Goal: Information Seeking & Learning: Compare options

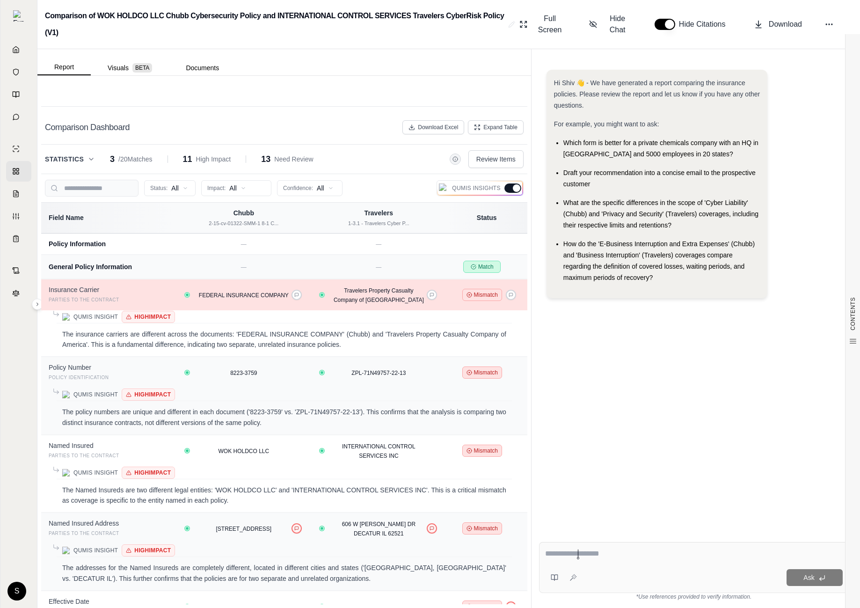
scroll to position [742, 0]
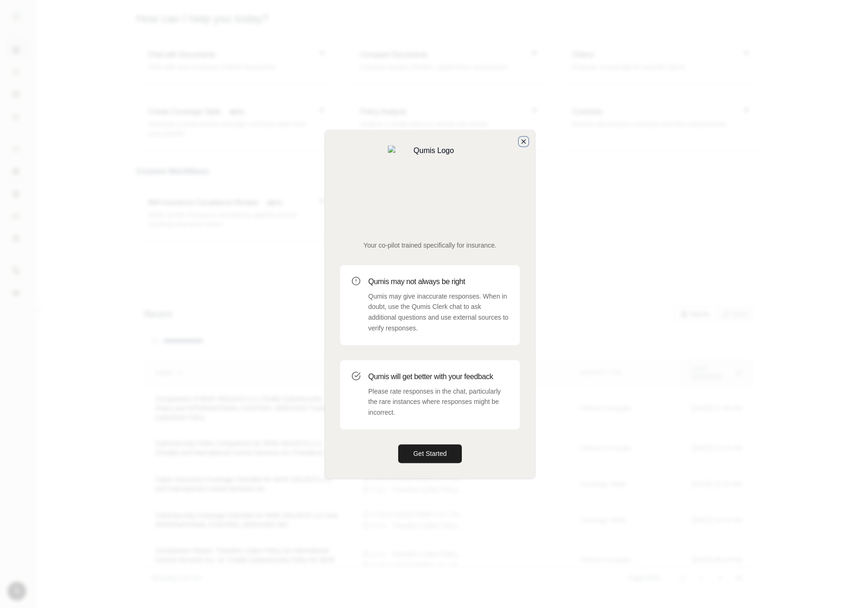
click at [523, 143] on icon "button" at bounding box center [524, 141] width 4 height 4
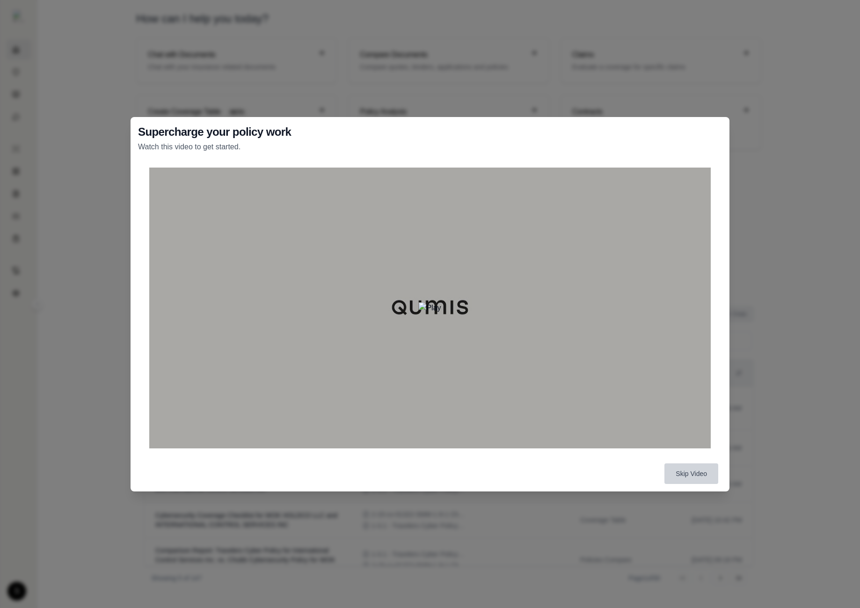
click at [690, 478] on button "Skip Video" at bounding box center [691, 473] width 54 height 21
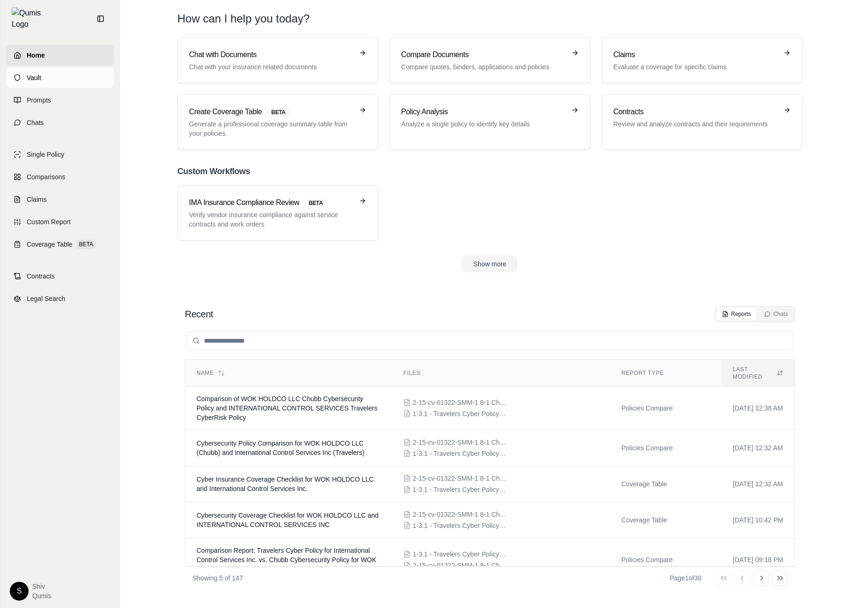
click at [25, 69] on link "Vault" at bounding box center [60, 77] width 108 height 21
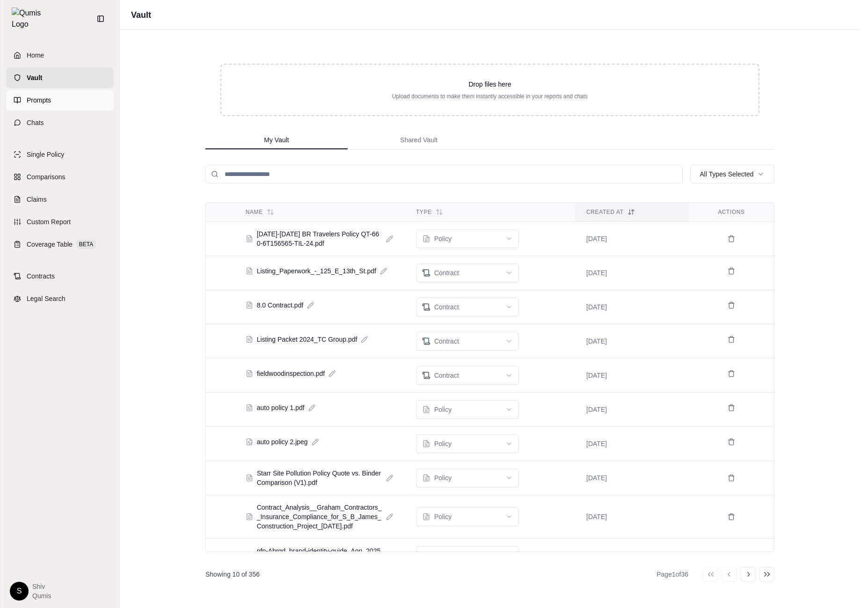
click at [42, 95] on span "Prompts" at bounding box center [39, 99] width 24 height 9
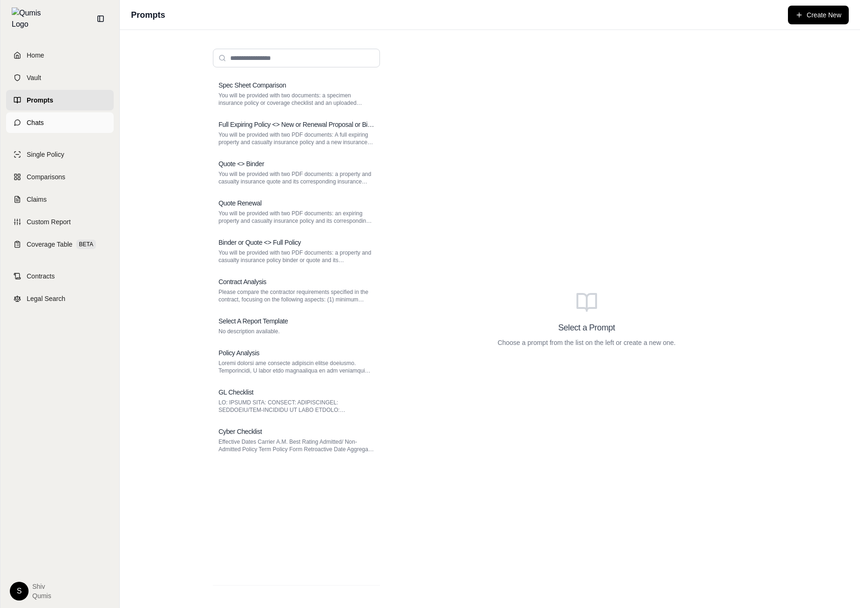
click at [38, 122] on link "Chats" at bounding box center [60, 122] width 108 height 21
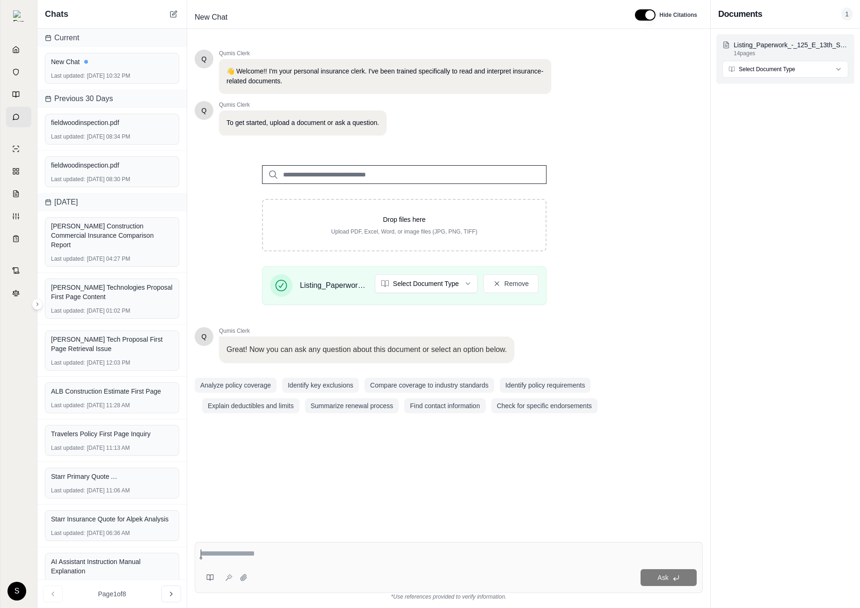
click at [792, 70] on html "Home Vault Prompts Chats Single Policy Comparisons Claims Custom Report Coverag…" at bounding box center [430, 304] width 860 height 608
click at [776, 301] on html "Home Vault Prompts Chats Single Policy Comparisons Claims Custom Report Coverag…" at bounding box center [430, 304] width 860 height 608
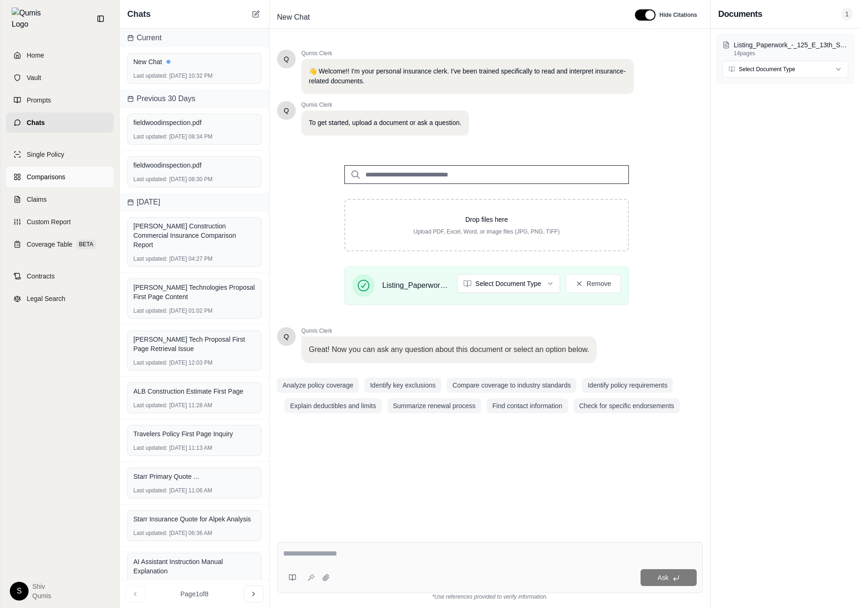
click at [38, 167] on link "Comparisons" at bounding box center [60, 177] width 108 height 21
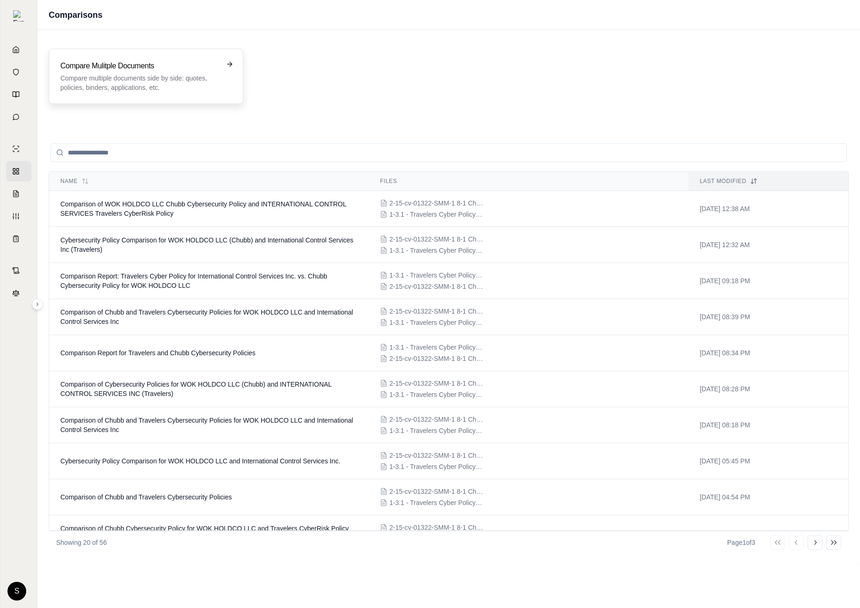
click at [123, 83] on p "Compare multiple documents side by side: quotes, policies, binders, application…" at bounding box center [139, 82] width 158 height 19
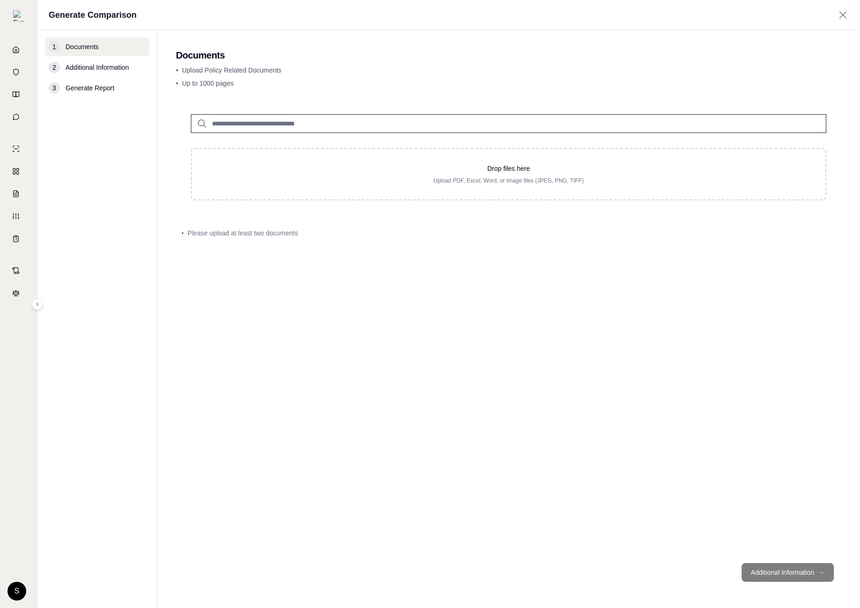
click at [277, 120] on input "search" at bounding box center [508, 123] width 635 height 19
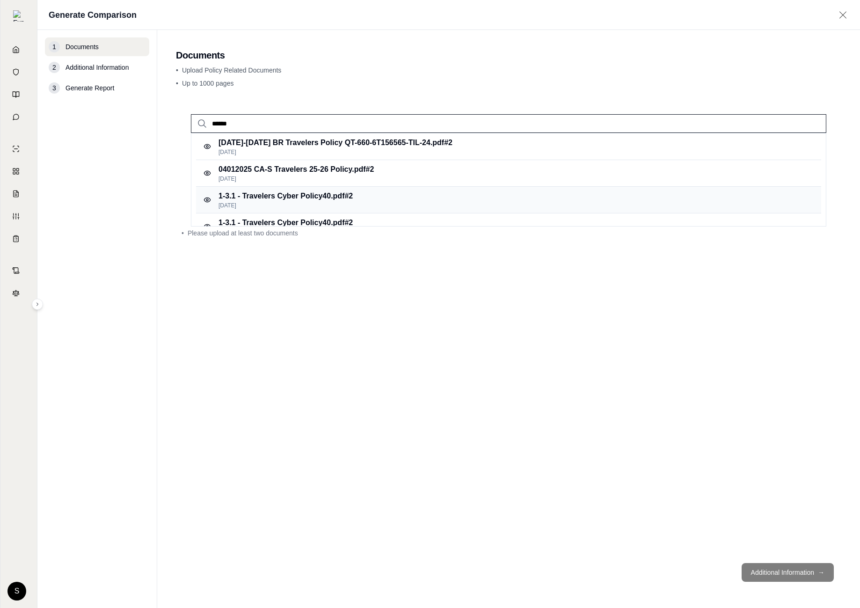
type input "******"
click at [344, 195] on p "1-3.1 - Travelers Cyber Policy40.pdf #2" at bounding box center [286, 195] width 134 height 11
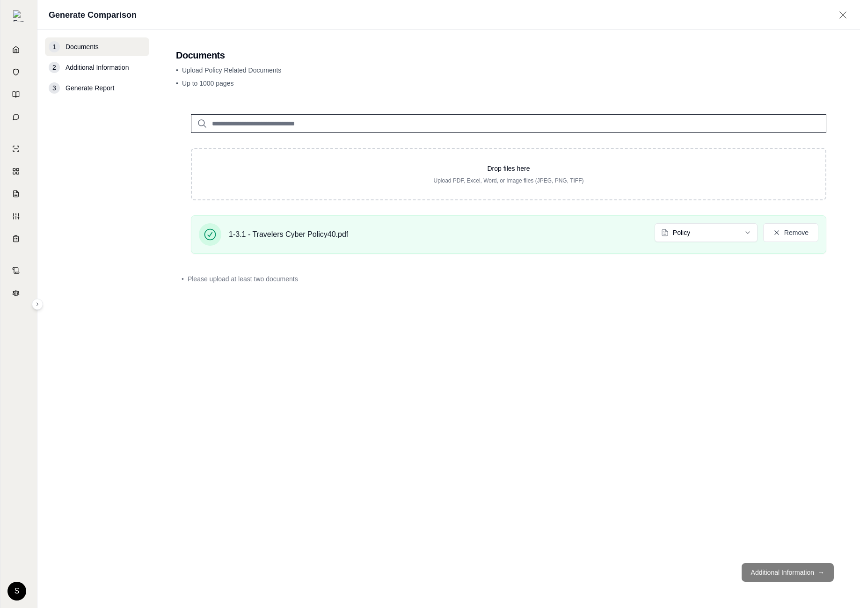
click at [245, 127] on input "search" at bounding box center [508, 123] width 635 height 19
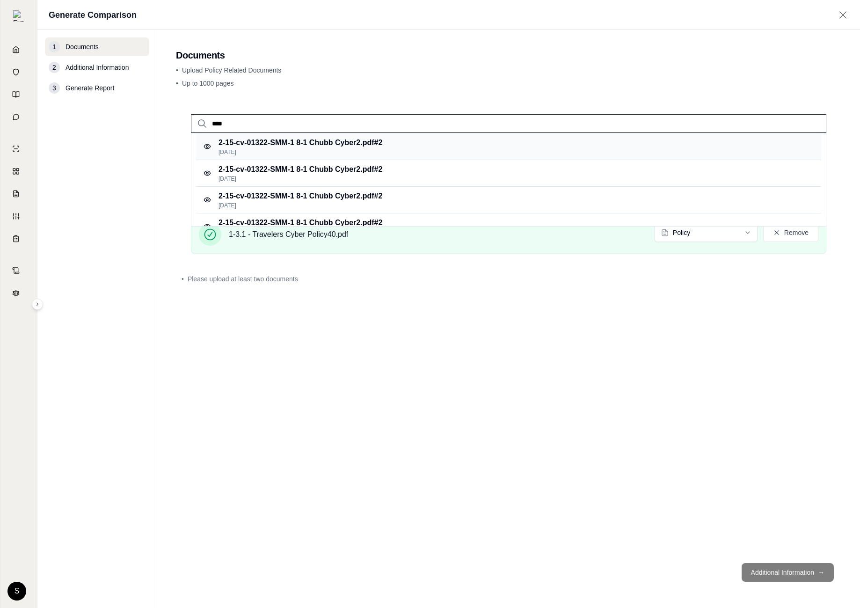
type input "****"
click at [293, 142] on p "2-15-cv-01322-SMM-1 8-1 Chubb Cyber2.pdf #2" at bounding box center [301, 142] width 164 height 11
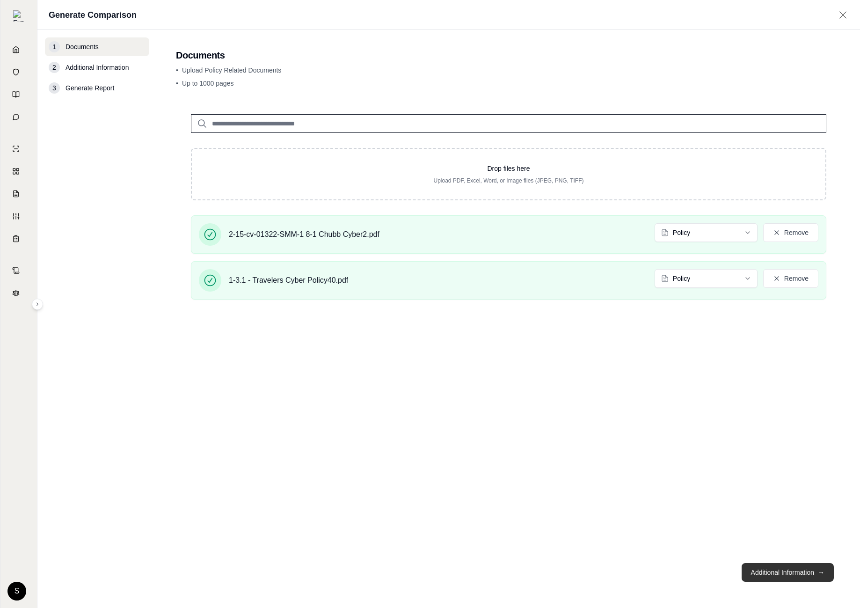
click at [806, 565] on button "Additional Information →" at bounding box center [788, 572] width 92 height 19
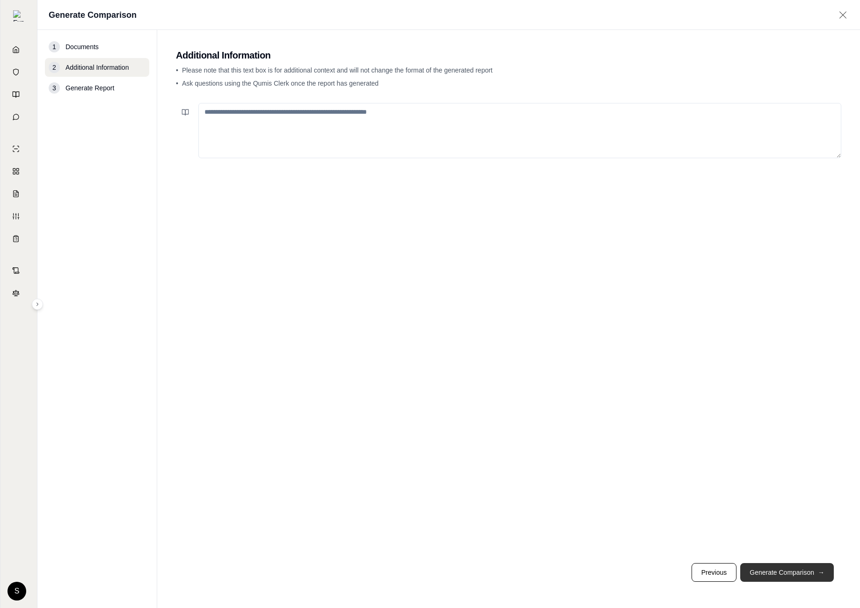
click at [805, 565] on button "Generate Comparison →" at bounding box center [787, 572] width 94 height 19
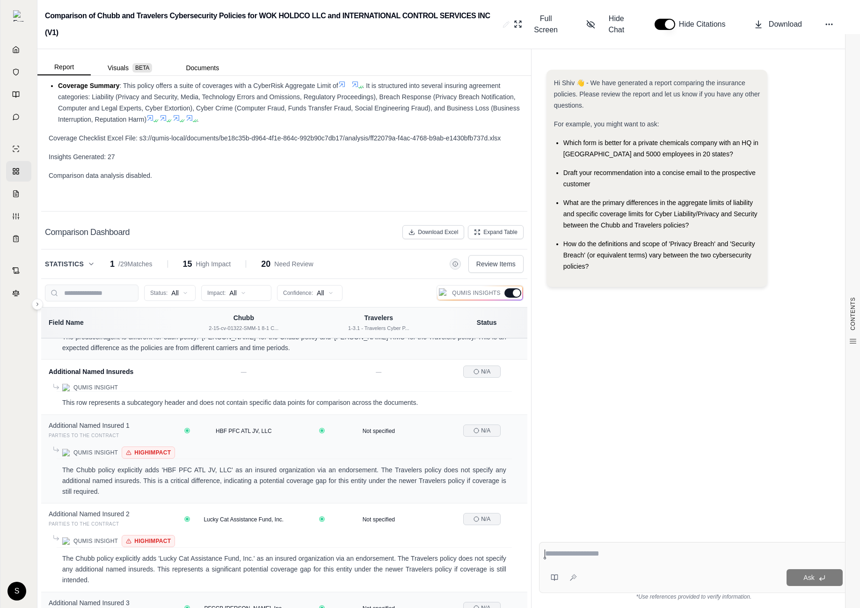
scroll to position [802, 0]
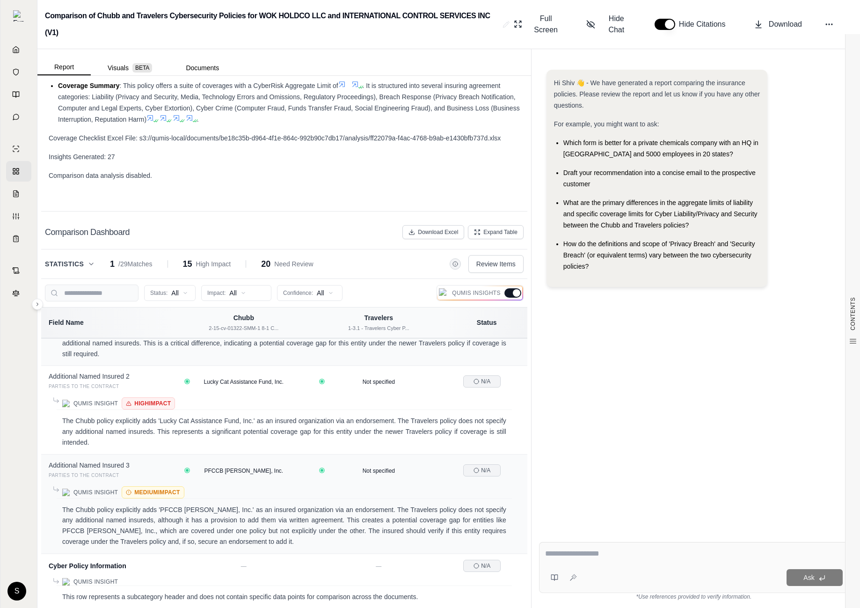
click at [516, 293] on div at bounding box center [516, 292] width 7 height 7
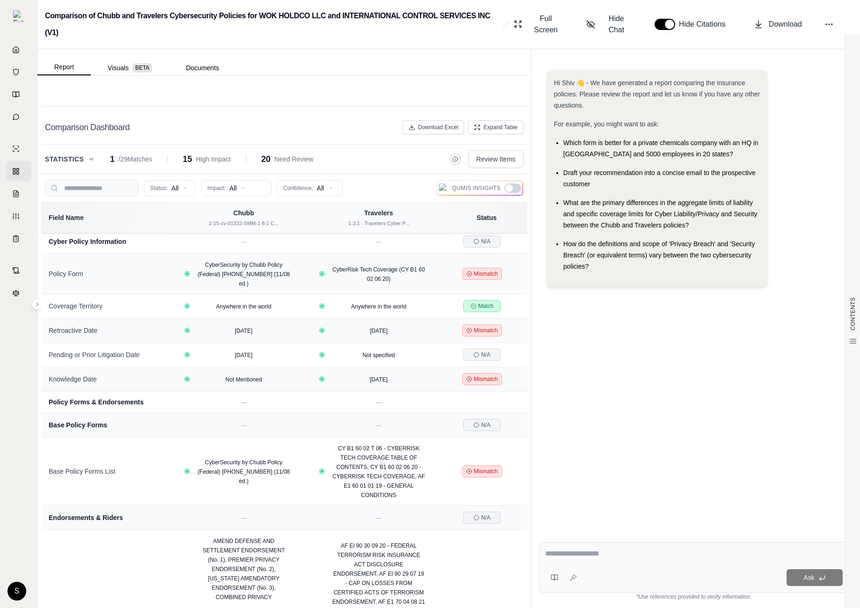
scroll to position [417, 0]
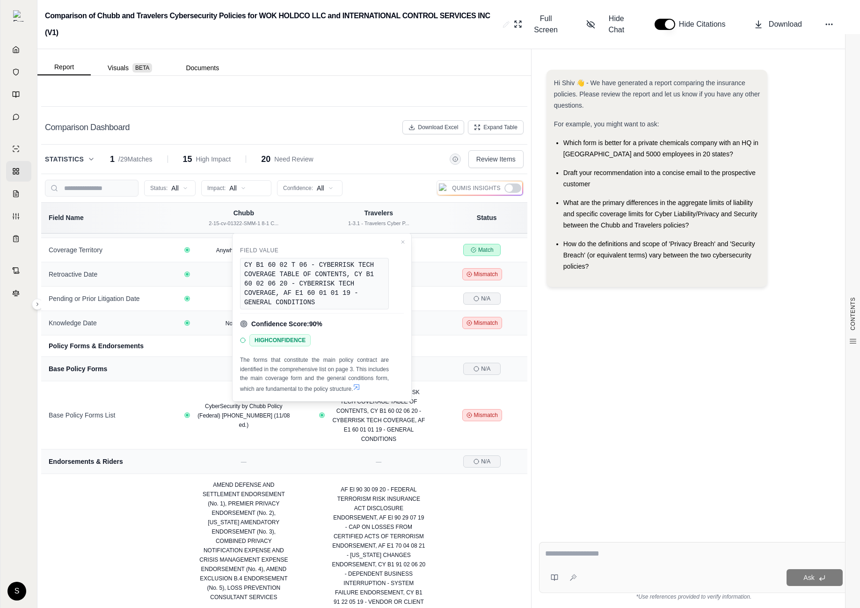
click at [358, 386] on icon at bounding box center [356, 386] width 7 height 7
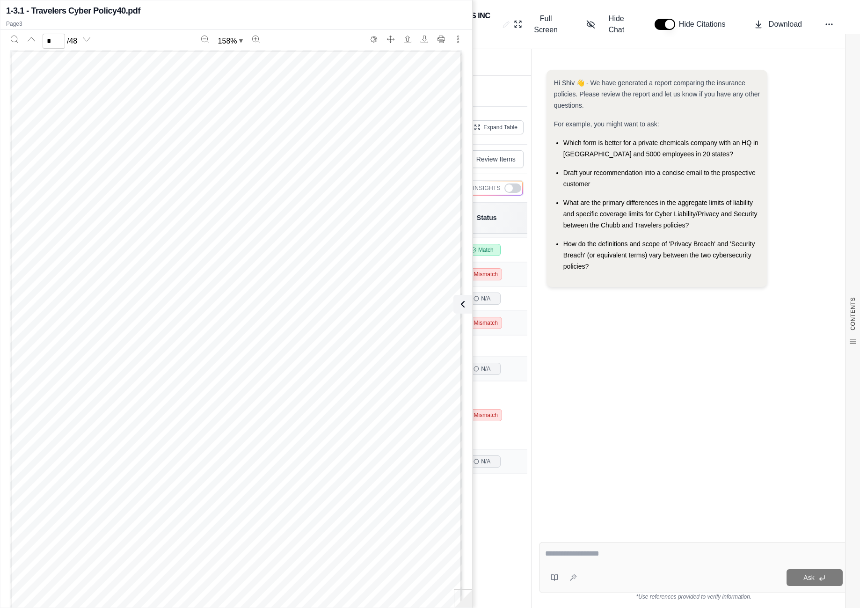
scroll to position [1171, 0]
type input "*"
click at [557, 442] on div "Hi Shiv 👋 - We have generated a report comparing the insurance policies. Please…" at bounding box center [694, 294] width 310 height 465
click at [463, 313] on button at bounding box center [462, 304] width 19 height 19
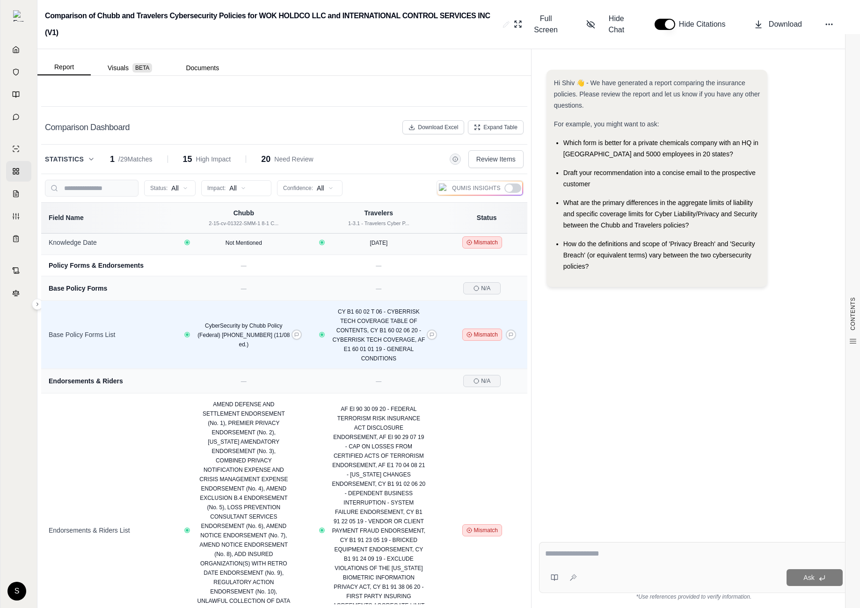
scroll to position [529, 0]
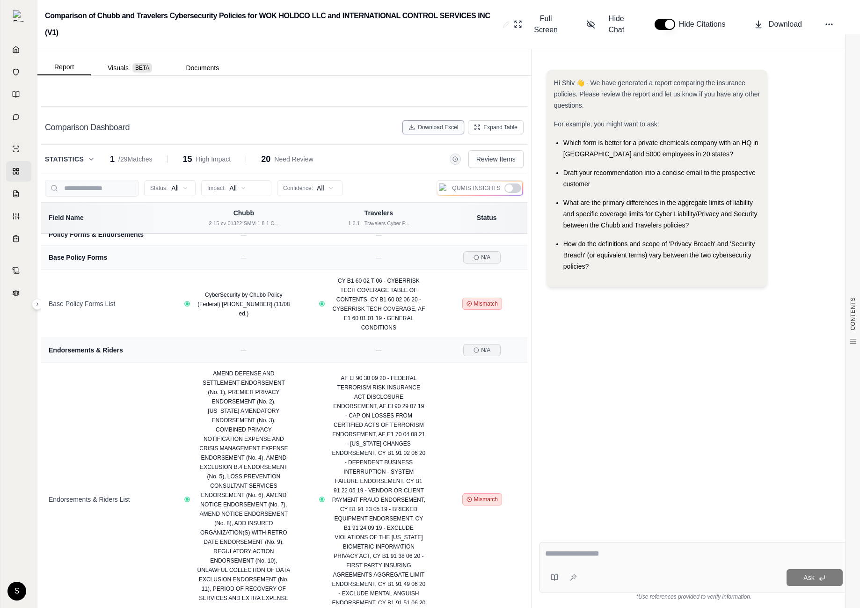
click at [437, 130] on span "Download Excel" at bounding box center [438, 127] width 40 height 7
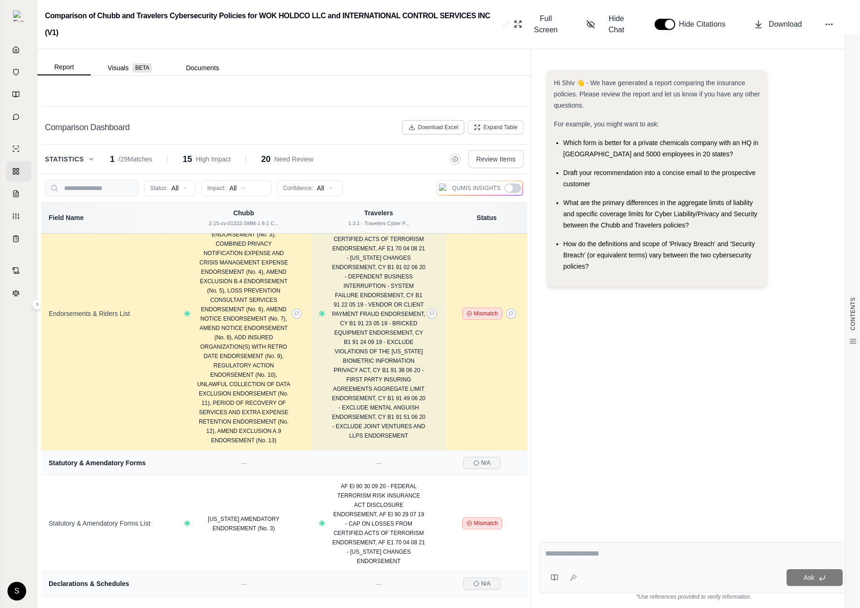
scroll to position [677, 0]
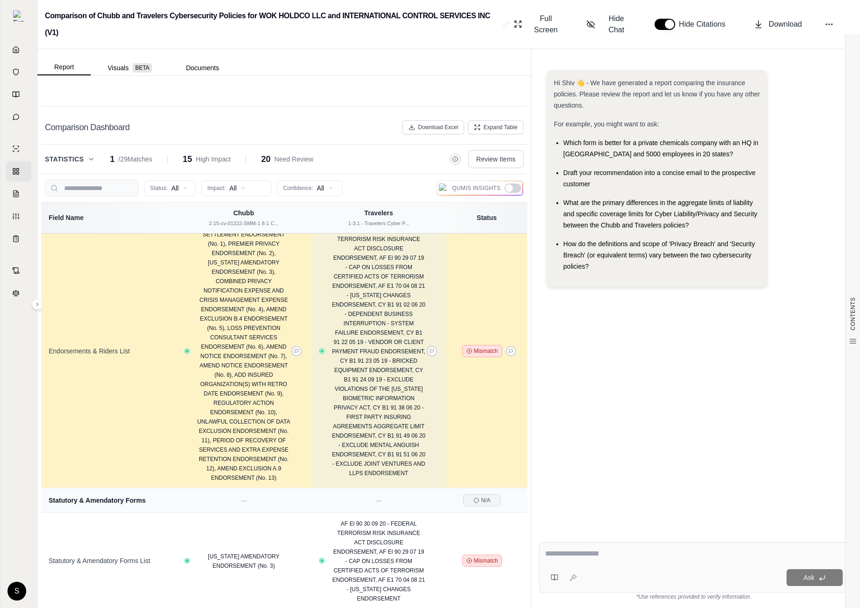
click at [324, 337] on div "AF El 90 30 09 20 - FEDERAL TERRORISM RISK INSURANCE ACT DISCLOSURE ENDORSEMENT…" at bounding box center [378, 351] width 109 height 253
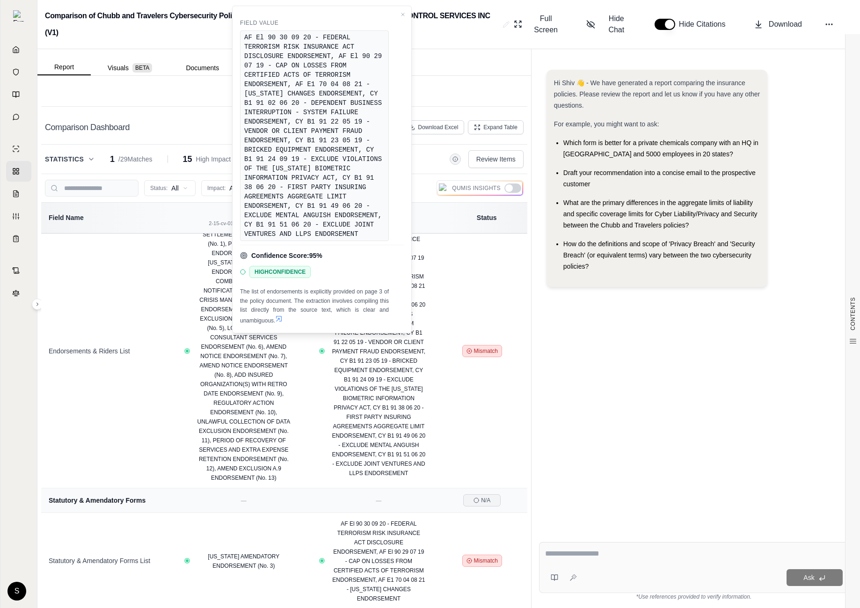
click at [282, 319] on icon at bounding box center [278, 318] width 7 height 7
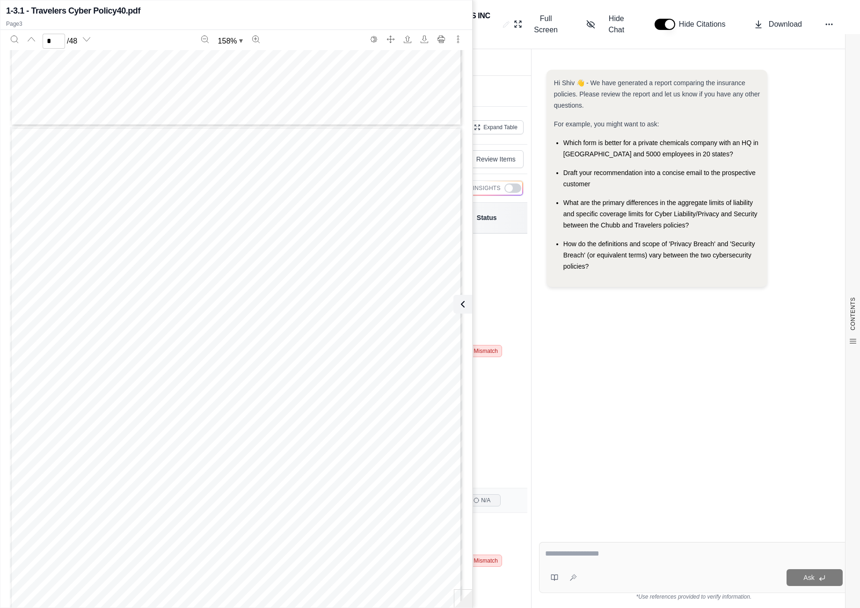
scroll to position [857, 0]
type input "*"
drag, startPoint x: 63, startPoint y: 343, endPoint x: 259, endPoint y: 363, distance: 196.6
click at [259, 362] on div "TRAVELERS DOC MGMT Page 3 of 48 2:22-cv-02145-CSB-EIL # 1-3 Filed: 07/06/22 Pag…" at bounding box center [236, 439] width 452 height 585
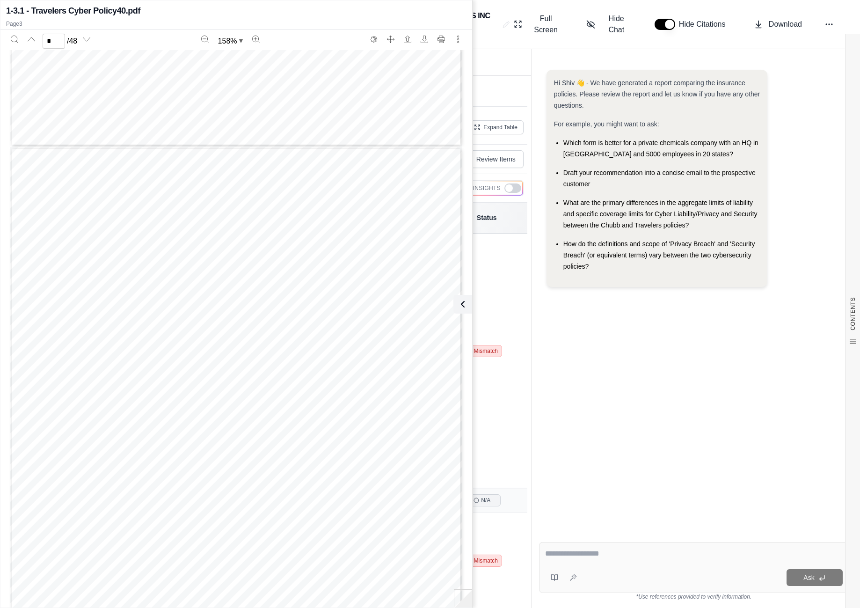
drag, startPoint x: 257, startPoint y: 363, endPoint x: 153, endPoint y: 330, distance: 108.6
click at [153, 330] on div "TRAVELERS DOC MGMT Page 3 of 48 2:22-cv-02145-CSB-EIL # 1-3 Filed: 07/06/22 Pag…" at bounding box center [236, 439] width 452 height 585
drag, startPoint x: 153, startPoint y: 330, endPoint x: 303, endPoint y: 491, distance: 219.5
click at [301, 488] on div "TRAVELERS DOC MGMT Page 3 of 48 2:22-cv-02145-CSB-EIL # 1-3 Filed: 07/06/22 Pag…" at bounding box center [236, 439] width 452 height 585
click at [613, 388] on div "Hi Shiv 👋 - We have generated a report comparing the insurance policies. Please…" at bounding box center [694, 294] width 310 height 465
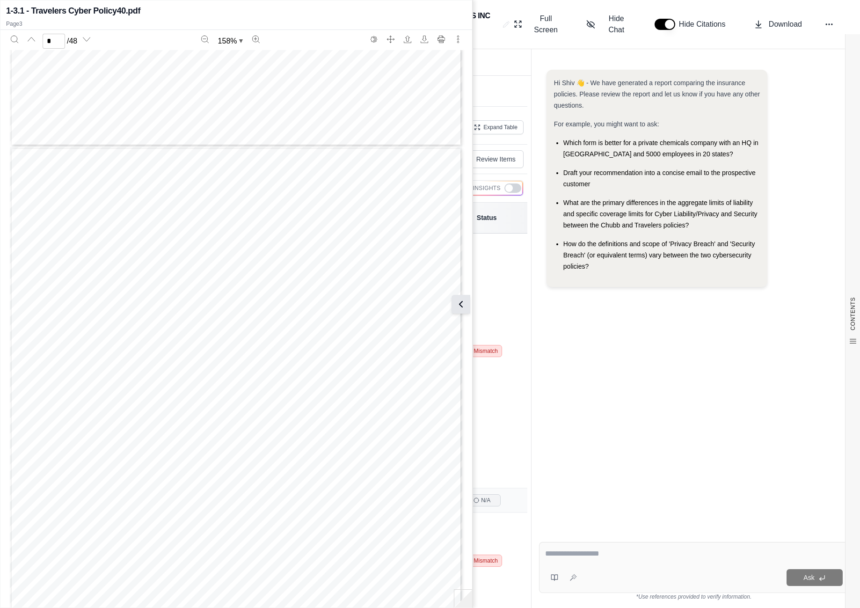
click at [460, 303] on icon at bounding box center [460, 304] width 3 height 6
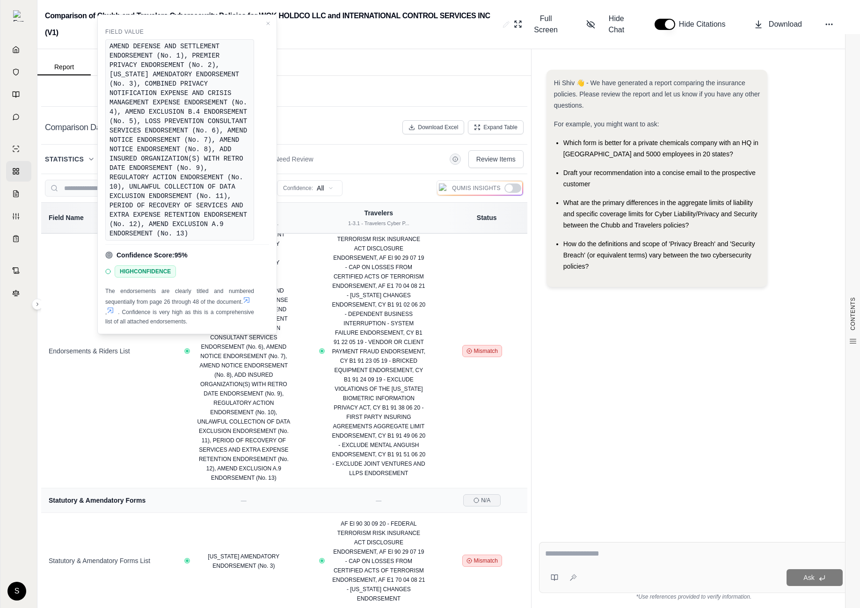
click at [114, 307] on icon at bounding box center [110, 309] width 7 height 7
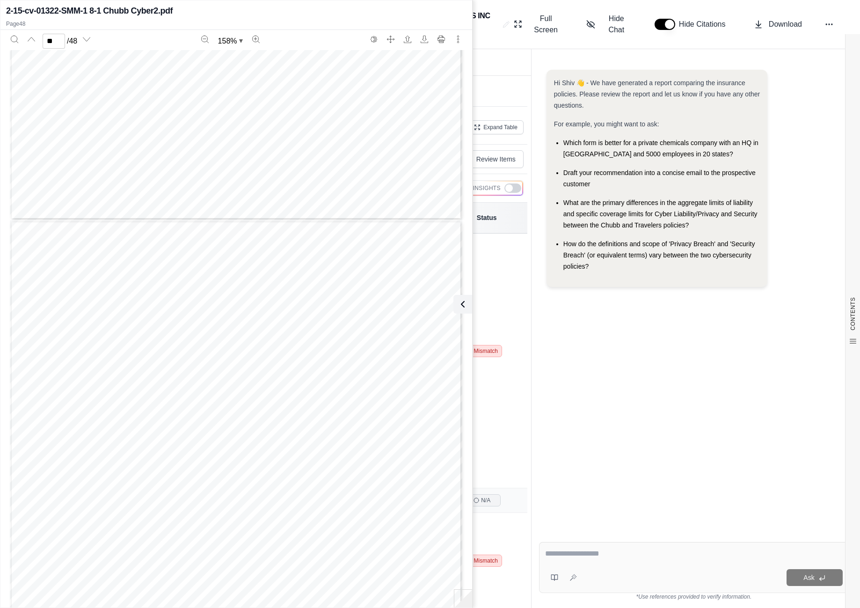
scroll to position [25971, 0]
type input "**"
click at [466, 306] on icon at bounding box center [460, 304] width 11 height 11
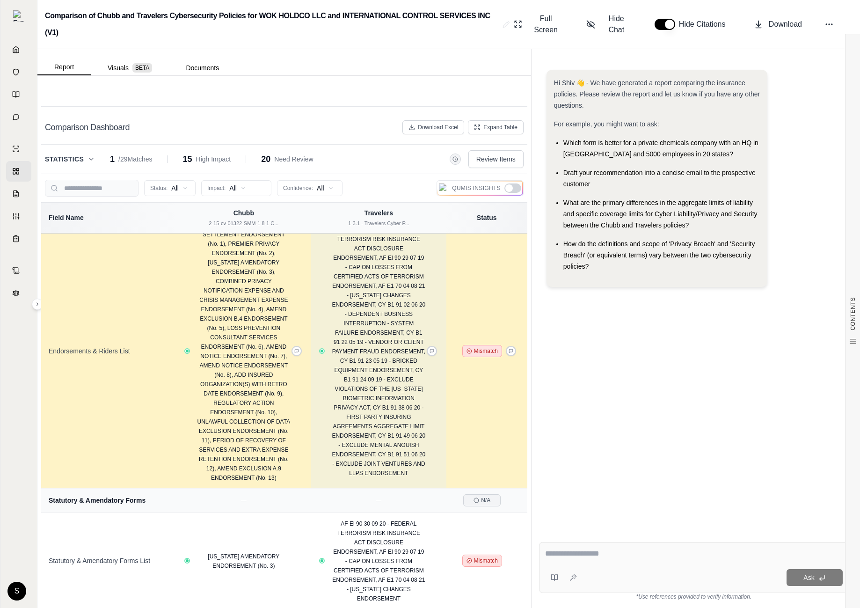
click at [324, 336] on div "AF El 90 30 09 20 - FEDERAL TERRORISM RISK INSURANCE ACT DISCLOSURE ENDORSEMENT…" at bounding box center [378, 351] width 109 height 253
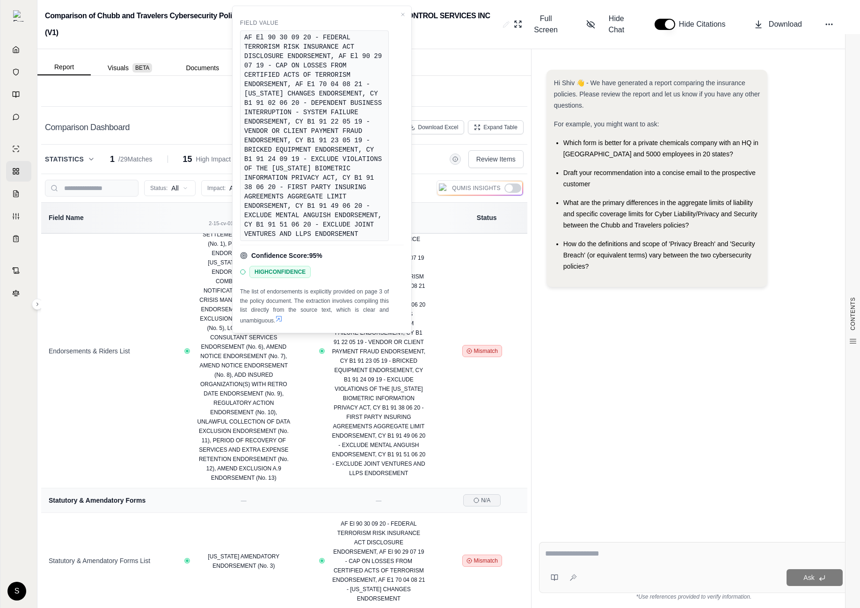
click at [282, 317] on icon at bounding box center [278, 318] width 7 height 7
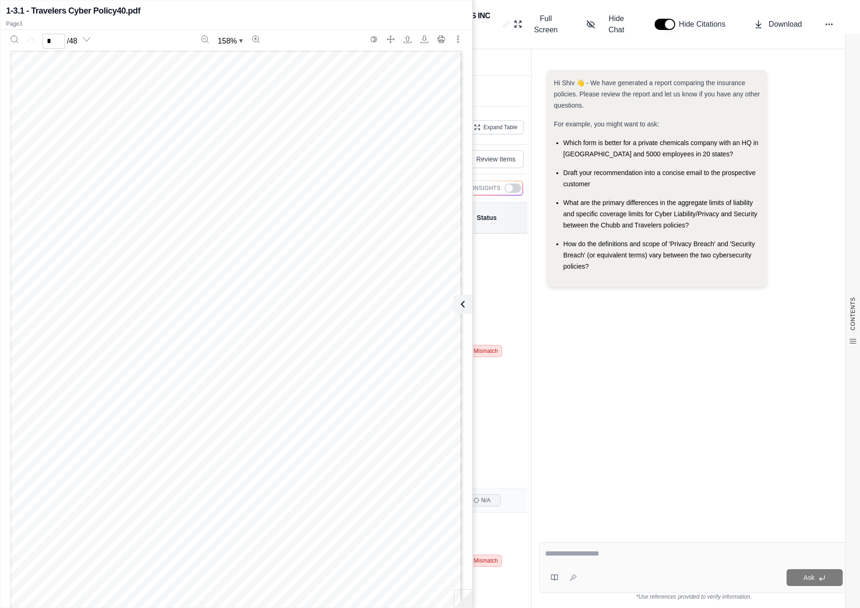
type input "*"
drag, startPoint x: 144, startPoint y: 249, endPoint x: 74, endPoint y: 248, distance: 69.3
click at [75, 248] on div "TRAVELERS DOC MGMT Page 3 of 48 2:22-cv-02145-CSB-EIL # 1-3 Filed: 07/06/22 Pag…" at bounding box center [236, 342] width 452 height 585
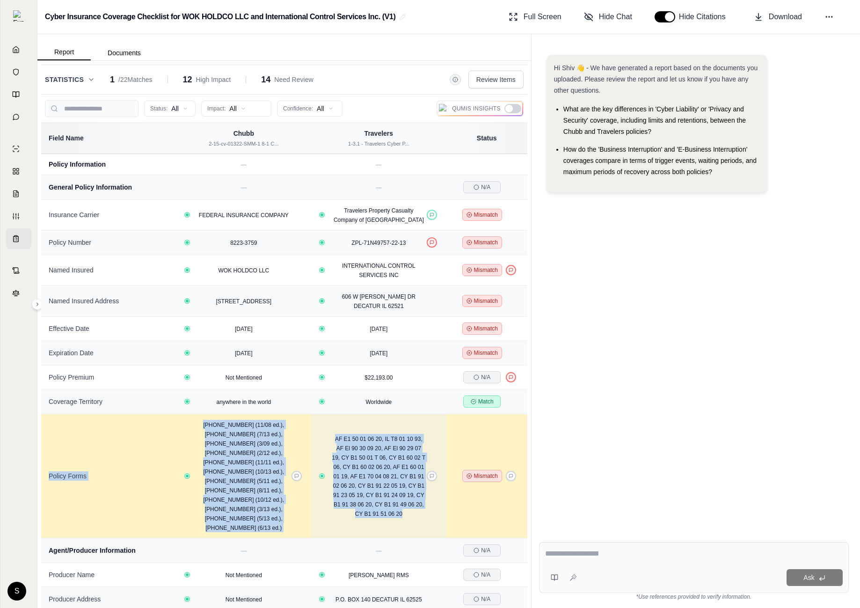
drag, startPoint x: 44, startPoint y: 425, endPoint x: 405, endPoint y: 502, distance: 368.9
click at [405, 502] on tr "Policy Forms 14-02-14754 (11/08 ed.), 14-02-14943 (7/13 ed.), 14-02-14957 (3/09…" at bounding box center [284, 476] width 486 height 124
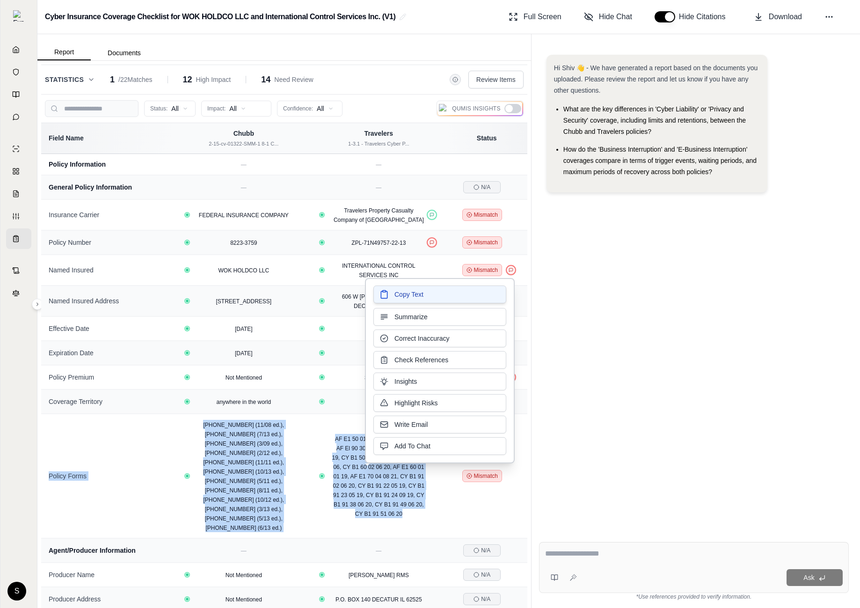
click at [411, 292] on span "Copy Text" at bounding box center [408, 294] width 29 height 9
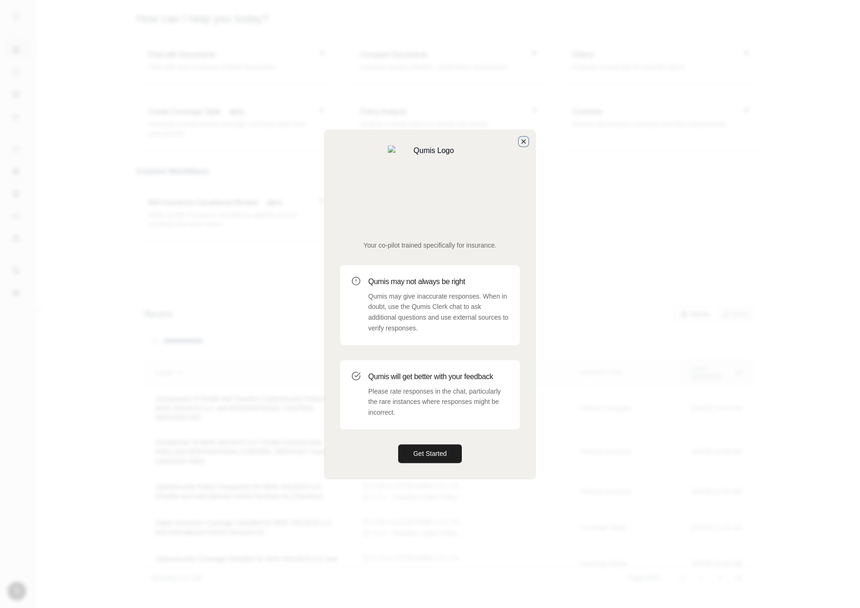
click at [521, 145] on icon "button" at bounding box center [523, 141] width 7 height 7
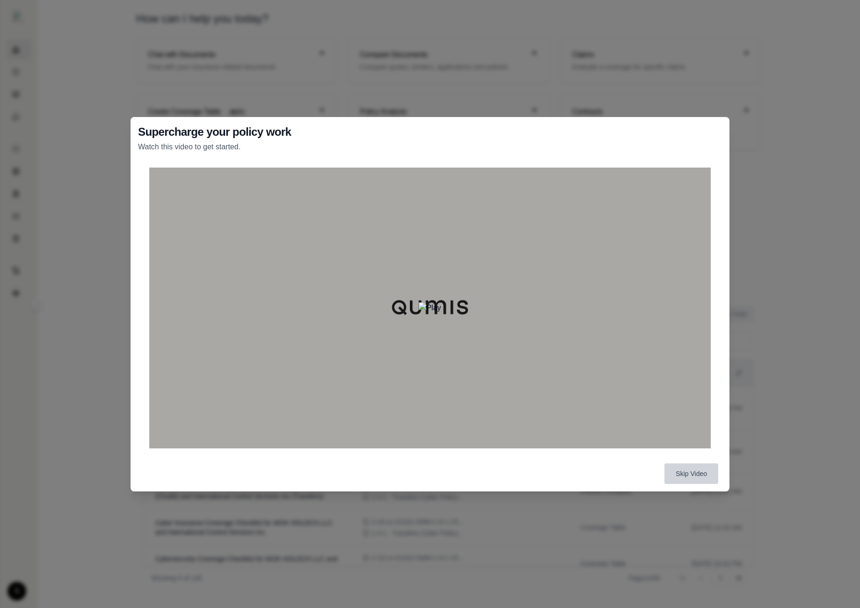
click at [682, 466] on button "Skip Video" at bounding box center [691, 473] width 54 height 21
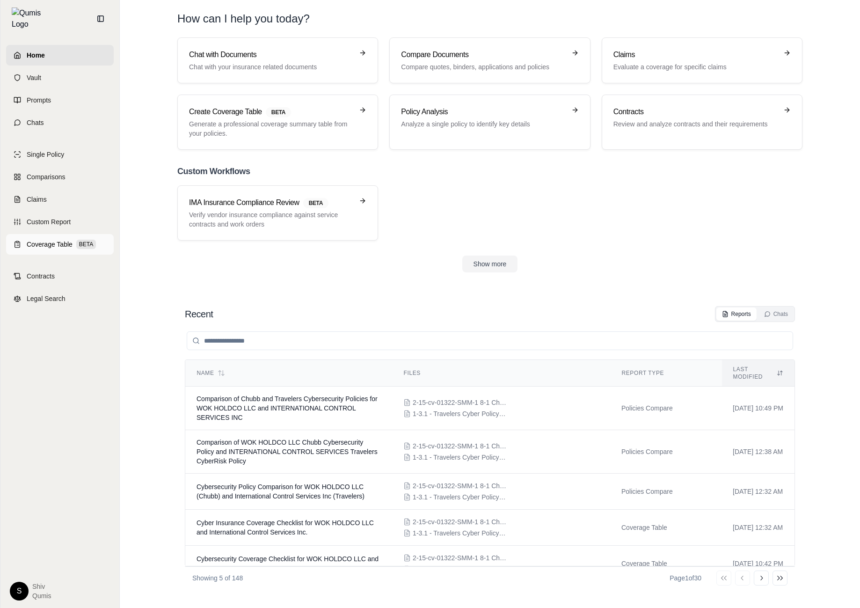
click at [48, 234] on link "Coverage Table BETA" at bounding box center [60, 244] width 108 height 21
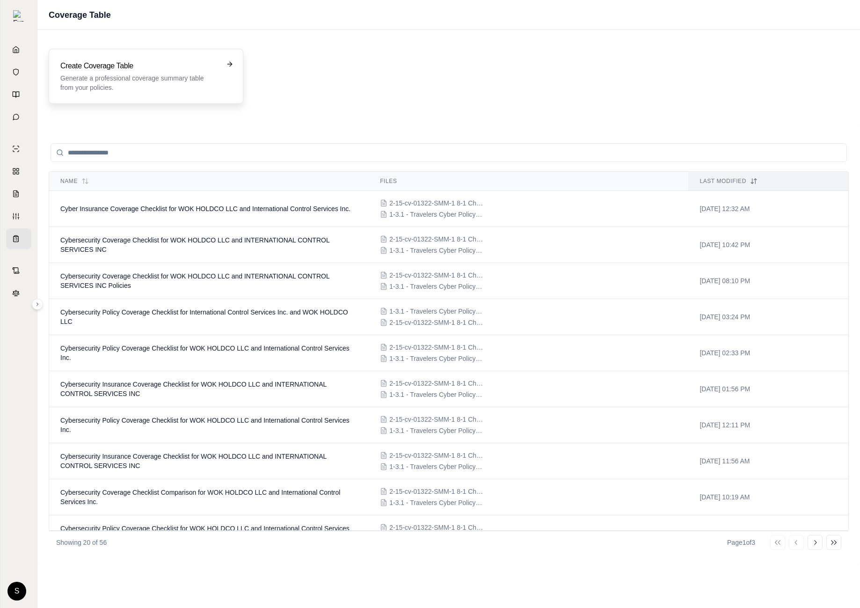
click at [202, 73] on p "Generate a professional coverage summary table from your policies." at bounding box center [139, 82] width 158 height 19
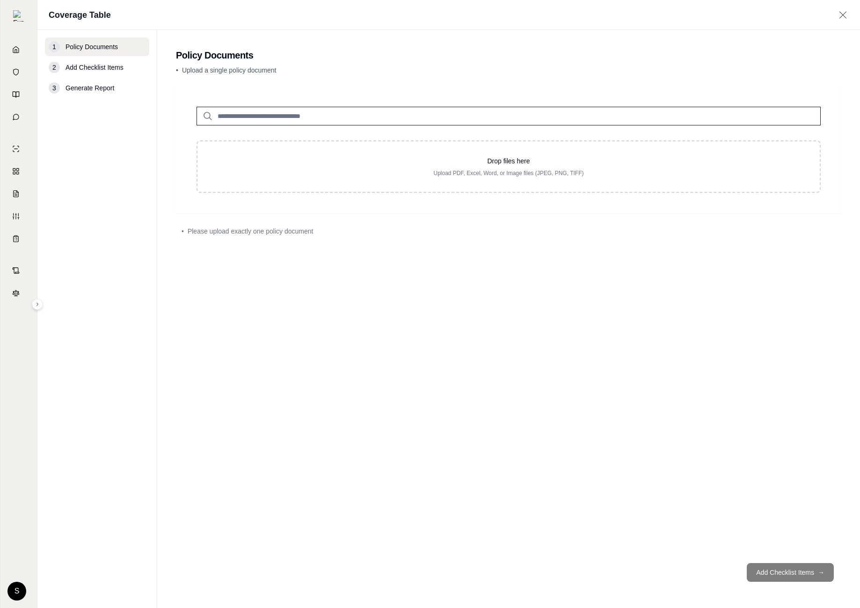
click at [283, 118] on input "search" at bounding box center [509, 116] width 624 height 19
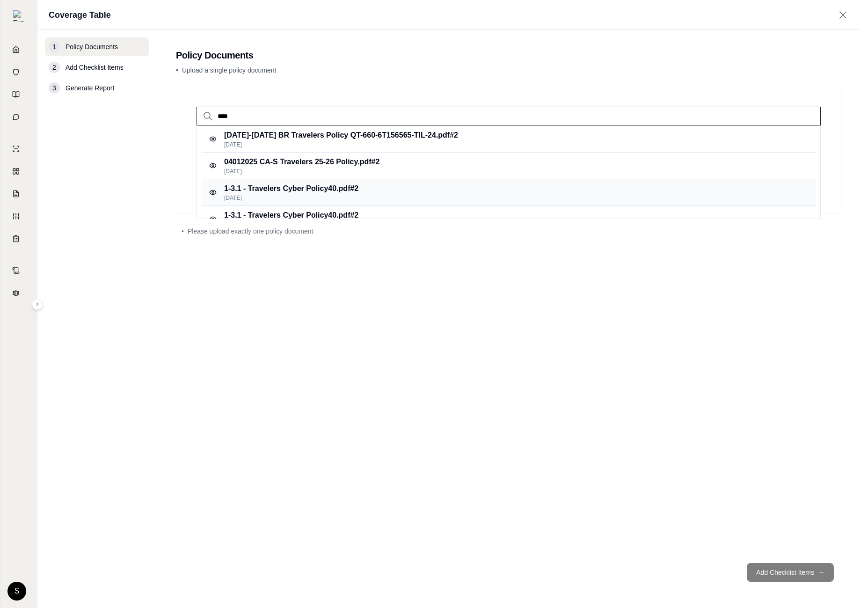
type input "****"
click at [291, 197] on p "Feb 22, 2025" at bounding box center [291, 197] width 134 height 7
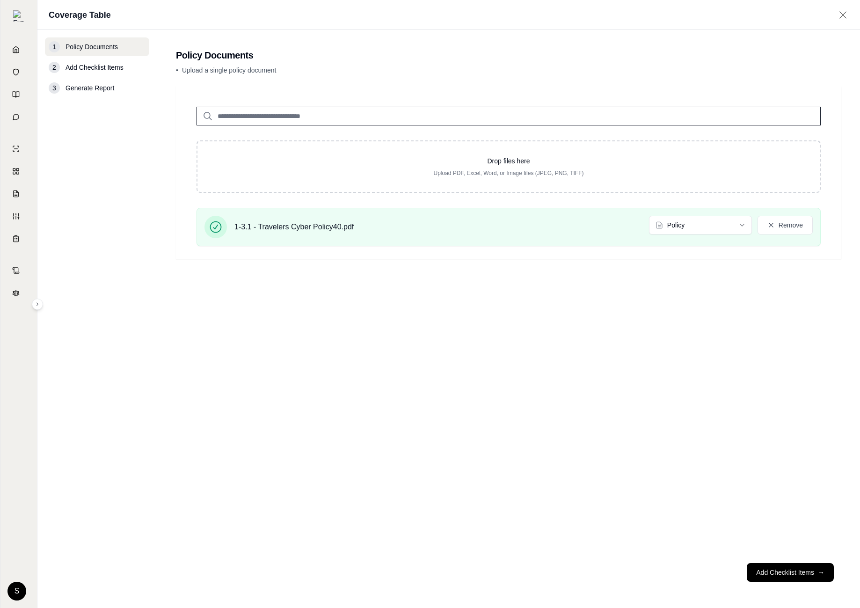
click at [264, 117] on input "search" at bounding box center [509, 116] width 624 height 19
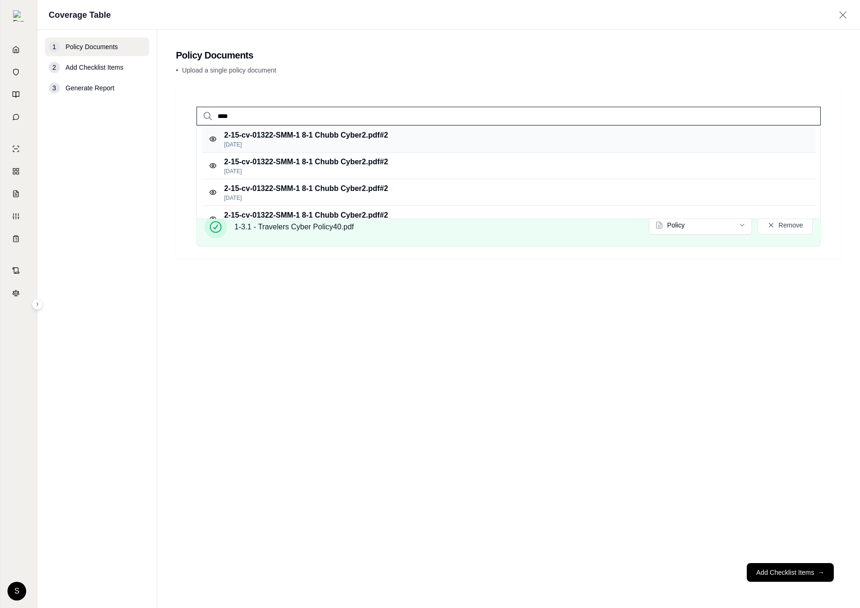
type input "****"
click at [291, 137] on p "2-15-cv-01322-SMM-1 8-1 Chubb Cyber2.pdf #2" at bounding box center [306, 135] width 164 height 11
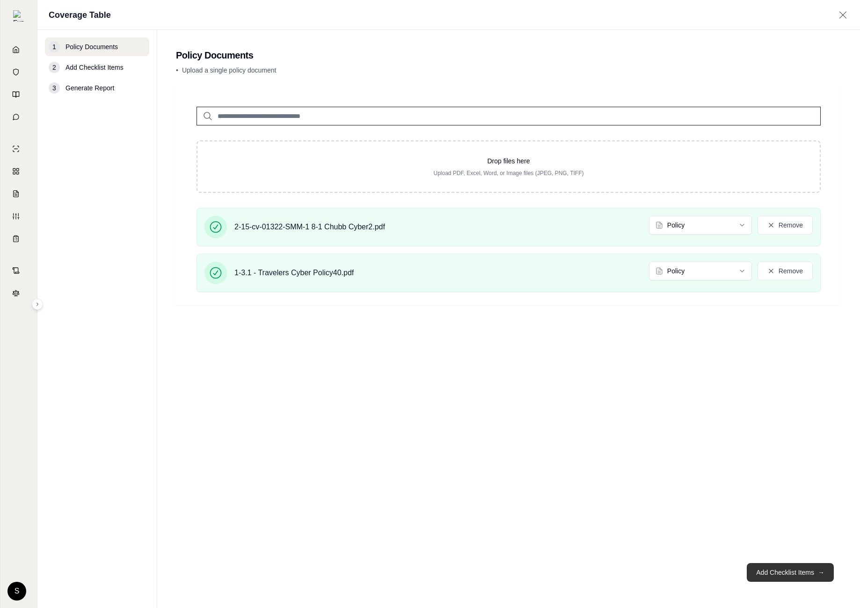
click at [800, 567] on button "Add Checklist Items →" at bounding box center [790, 572] width 87 height 19
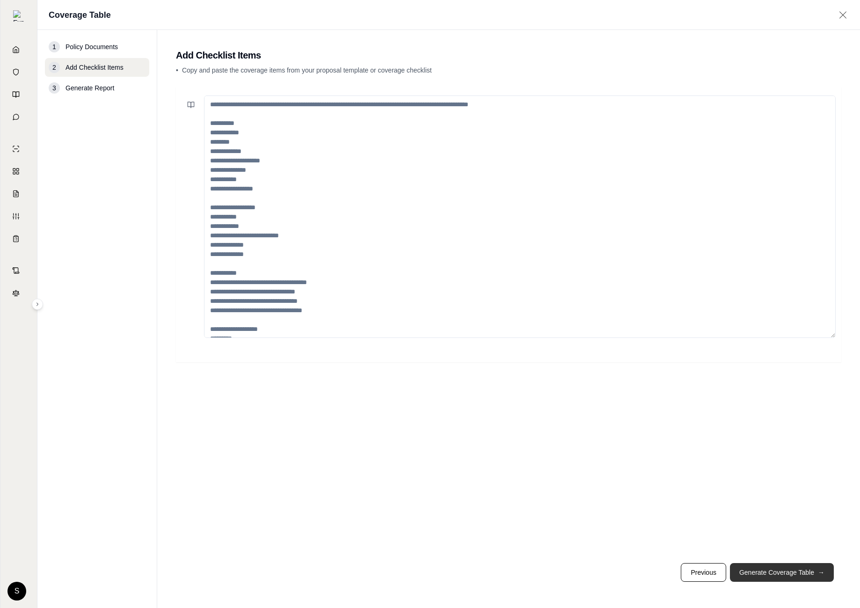
click at [800, 567] on button "Generate Coverage Table →" at bounding box center [782, 572] width 104 height 19
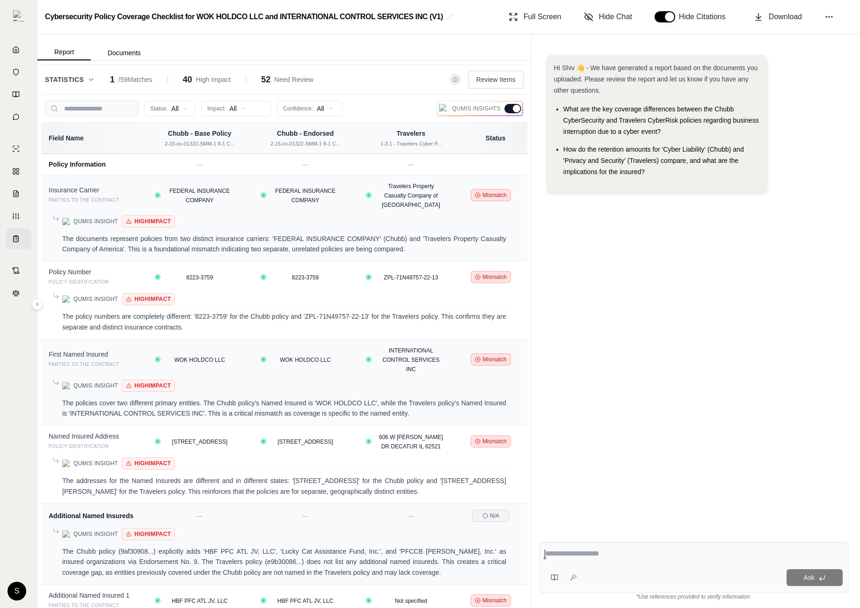
click at [513, 106] on div at bounding box center [516, 108] width 7 height 7
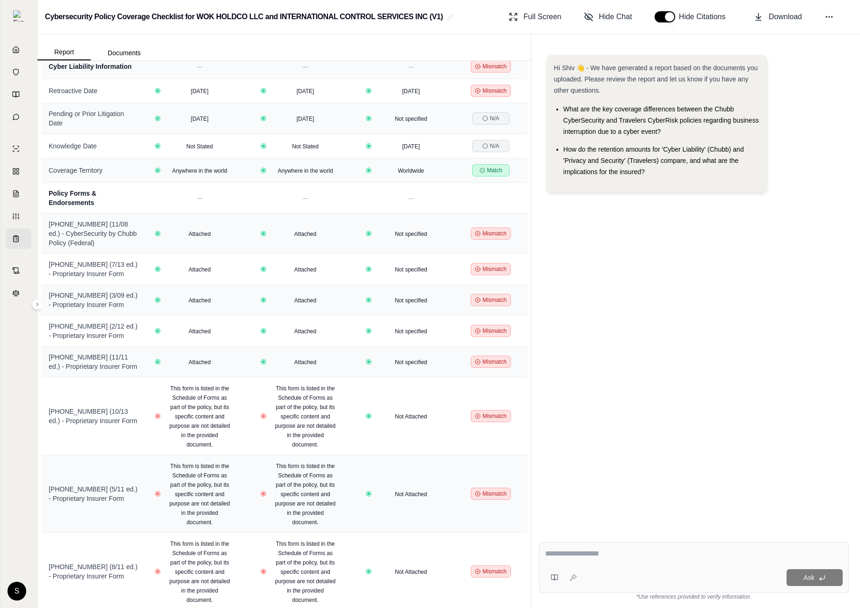
scroll to position [463, 0]
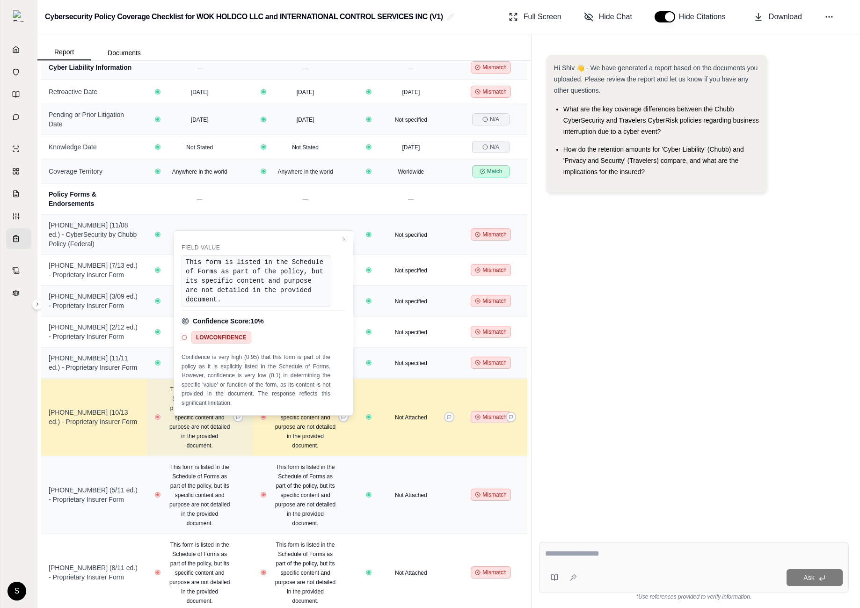
click at [184, 434] on div "This form is listed in the Schedule of Forms as part of the policy, but its spe…" at bounding box center [200, 417] width 80 height 66
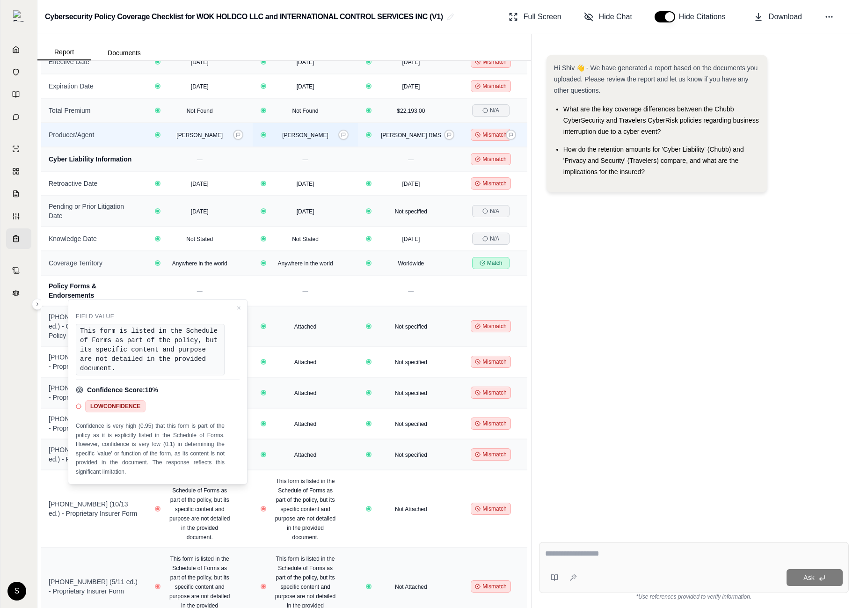
scroll to position [395, 0]
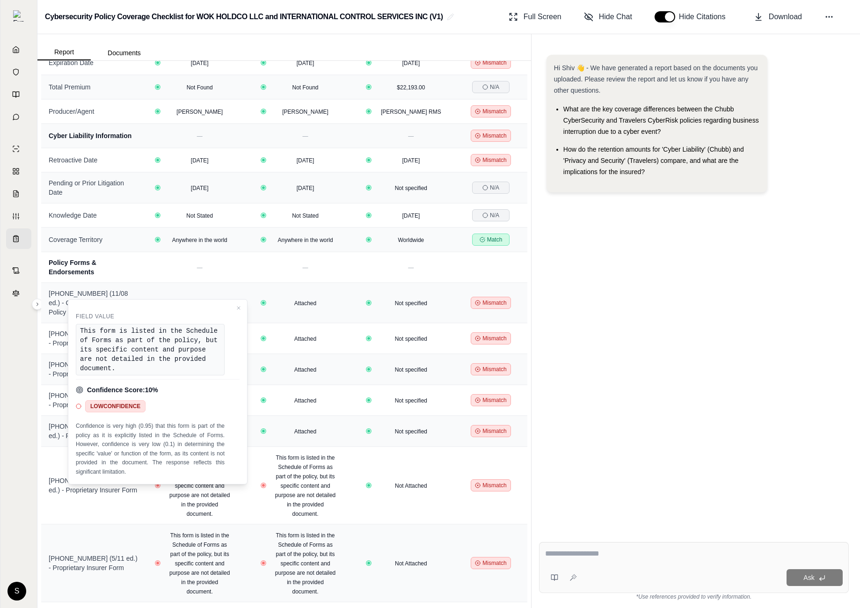
click at [570, 276] on div "Hi Shiv 👋 - We have generated a report based on the documents you uploaded. Ple…" at bounding box center [694, 287] width 310 height 480
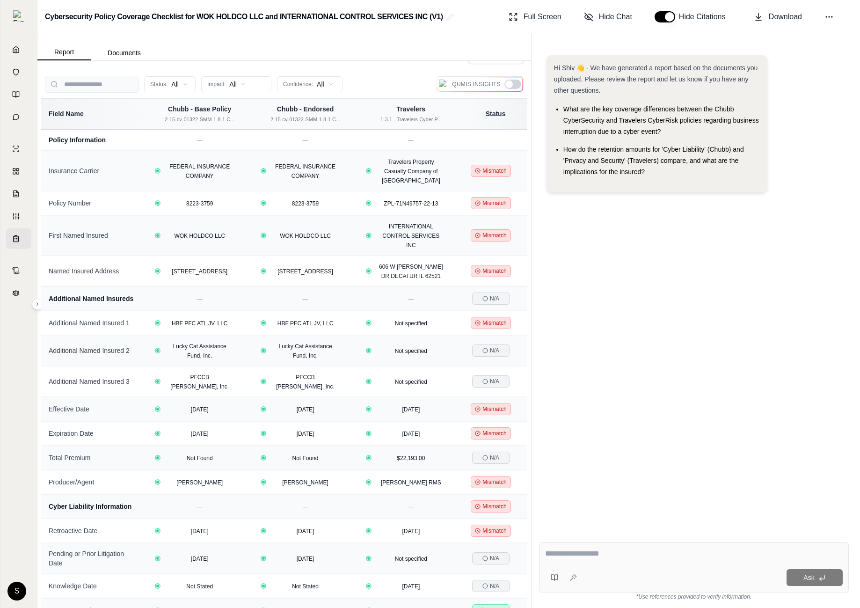
scroll to position [0, 0]
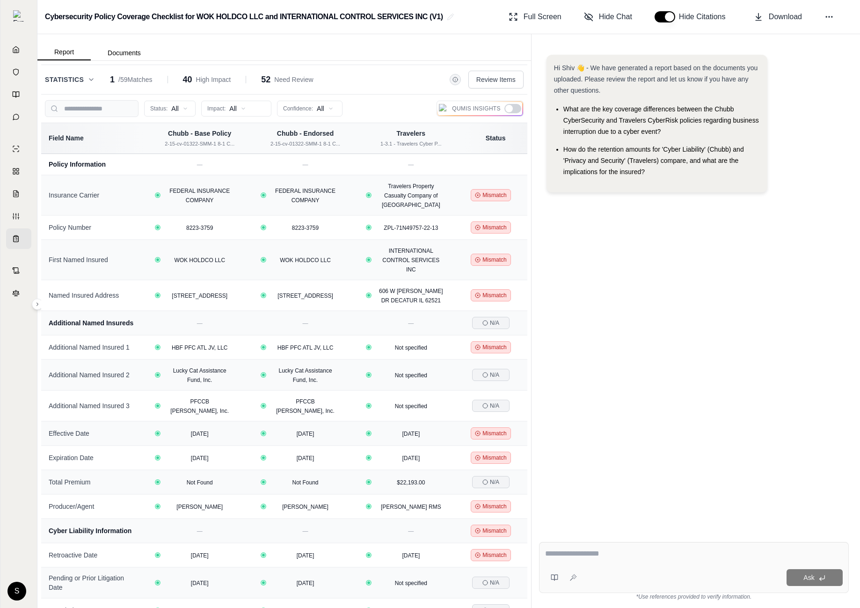
click at [510, 113] on div at bounding box center [512, 108] width 17 height 9
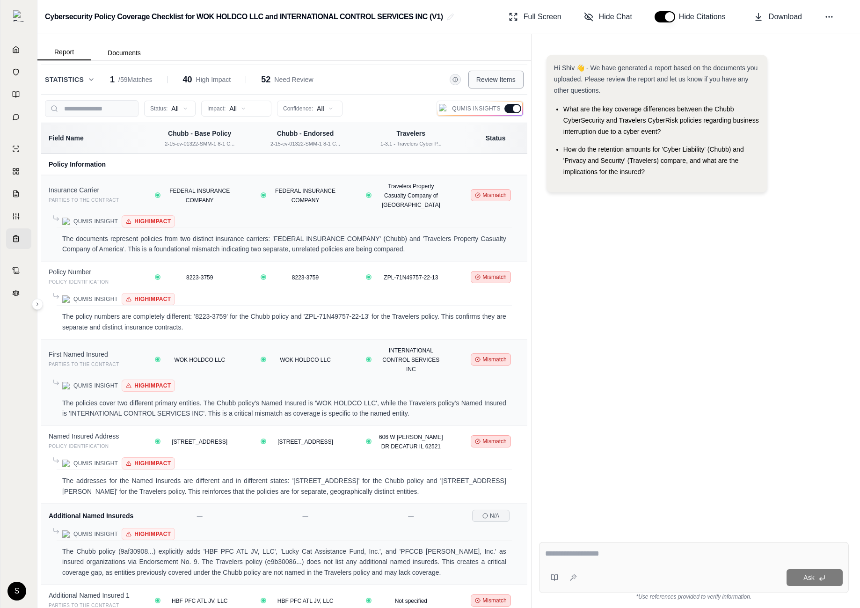
click at [502, 85] on button "Review Items" at bounding box center [495, 80] width 55 height 18
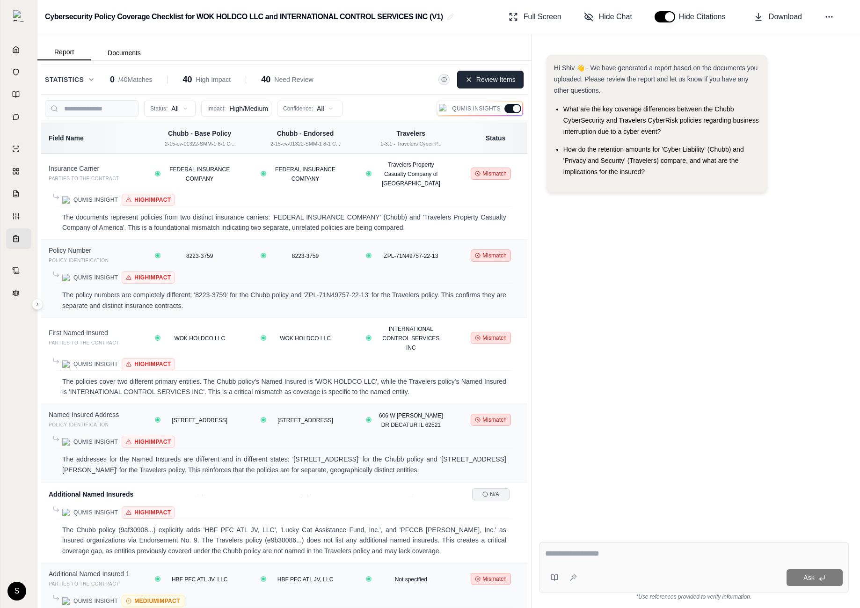
click at [502, 85] on button "Review Items" at bounding box center [490, 80] width 66 height 18
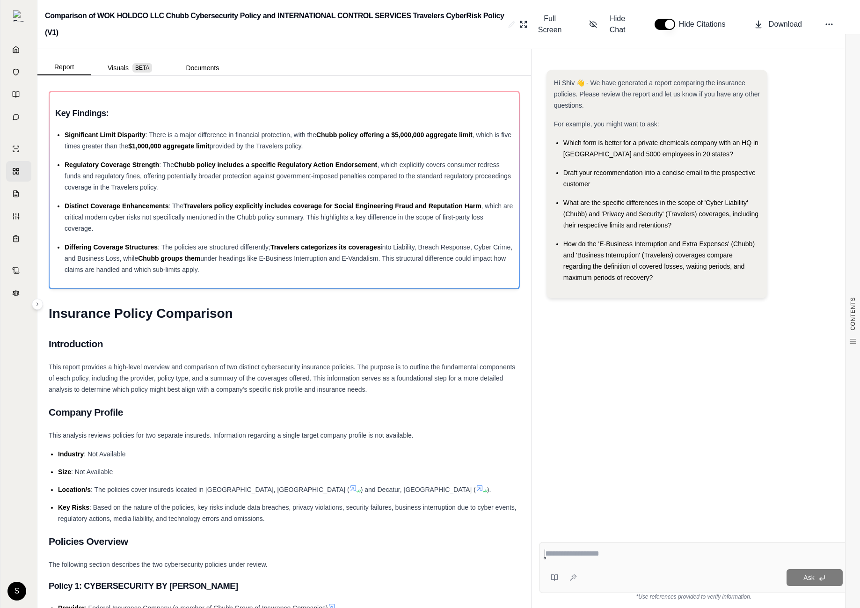
scroll to position [742, 0]
